Goal: Communication & Community: Ask a question

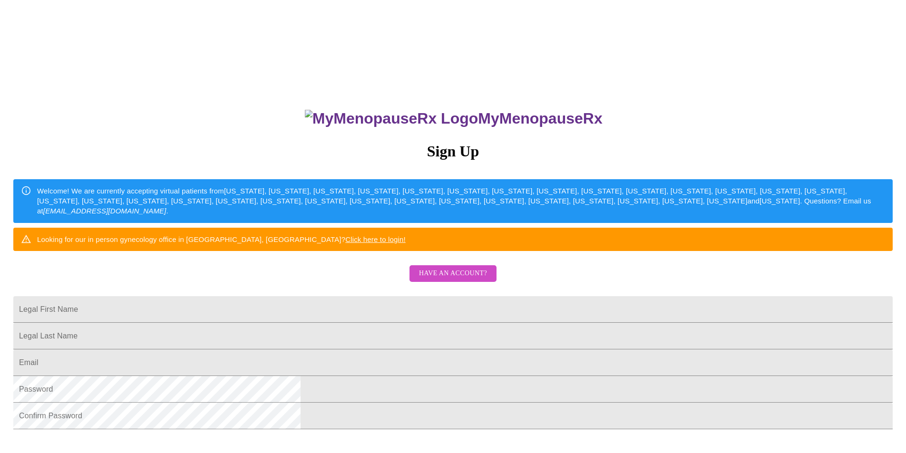
click at [449, 280] on span "Have an account?" at bounding box center [453, 274] width 68 height 12
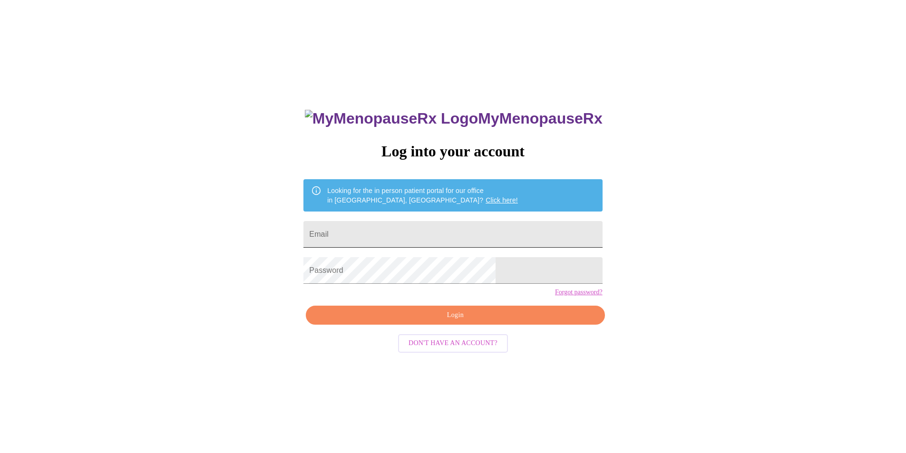
click at [374, 231] on input "Email" at bounding box center [452, 234] width 299 height 27
type input "[EMAIL_ADDRESS][DOMAIN_NAME]"
click at [409, 321] on span "Login" at bounding box center [455, 316] width 277 height 12
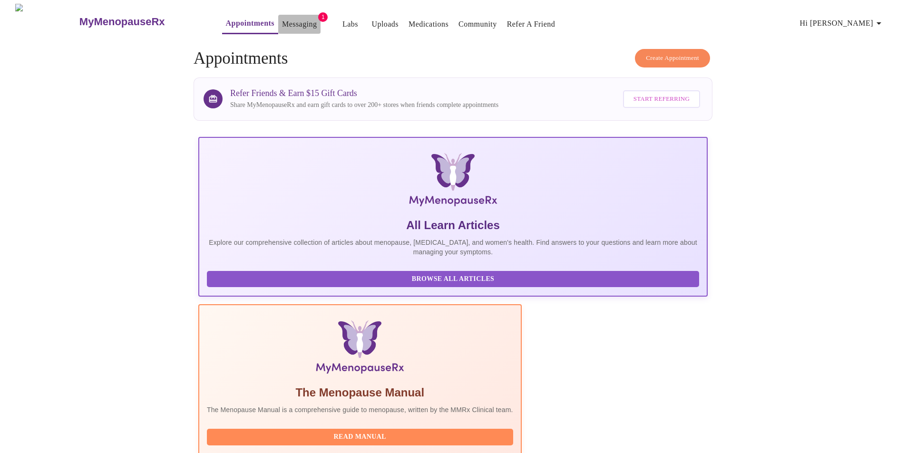
click at [282, 21] on link "Messaging" at bounding box center [299, 24] width 35 height 13
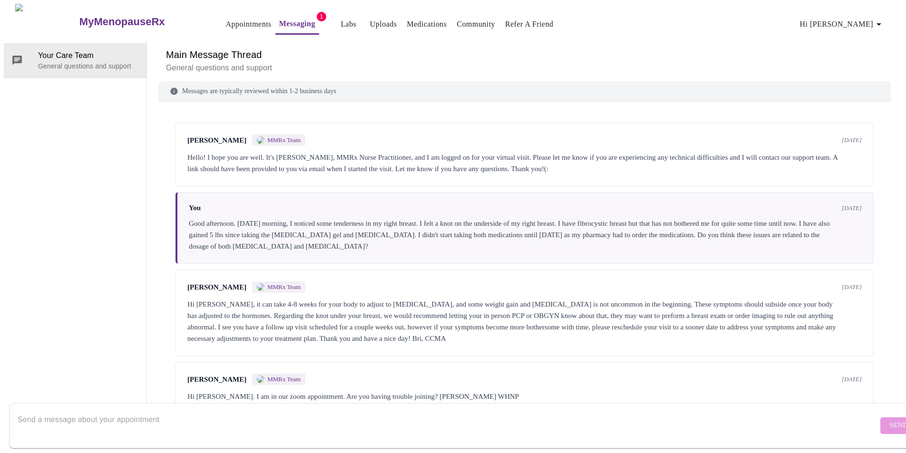
scroll to position [159, 0]
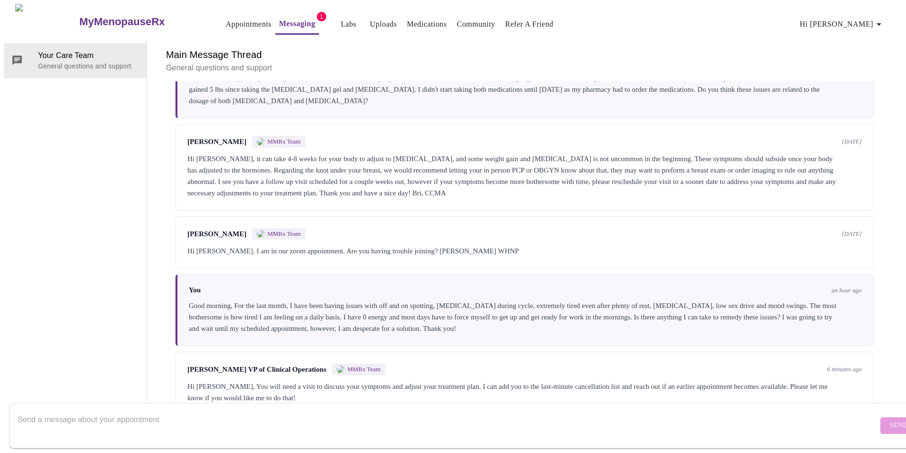
click at [147, 410] on textarea "Send a message about your appointment" at bounding box center [448, 425] width 860 height 30
type textarea "Yes, please add me to the cancellation list. Thank you."
click at [890, 420] on span "Send" at bounding box center [899, 426] width 18 height 12
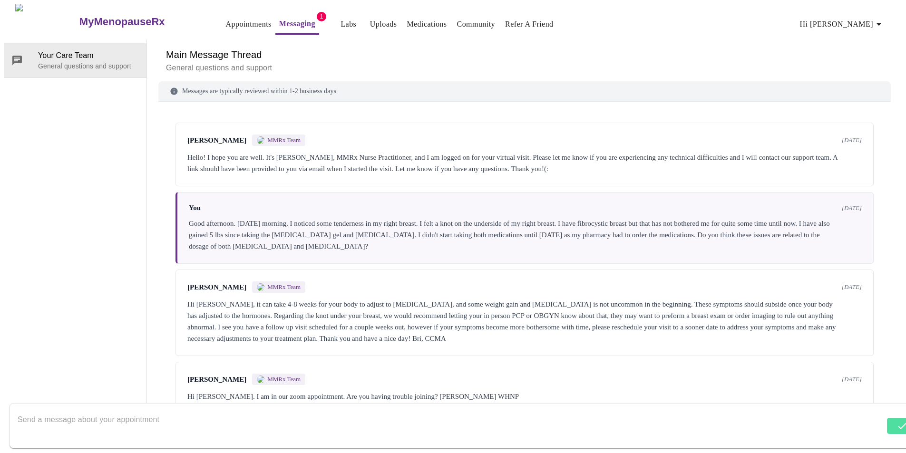
scroll to position [0, 0]
click at [884, 19] on icon "button" at bounding box center [878, 24] width 11 height 11
click at [854, 72] on li "Log out" at bounding box center [863, 71] width 44 height 17
